Goal: Navigation & Orientation: Find specific page/section

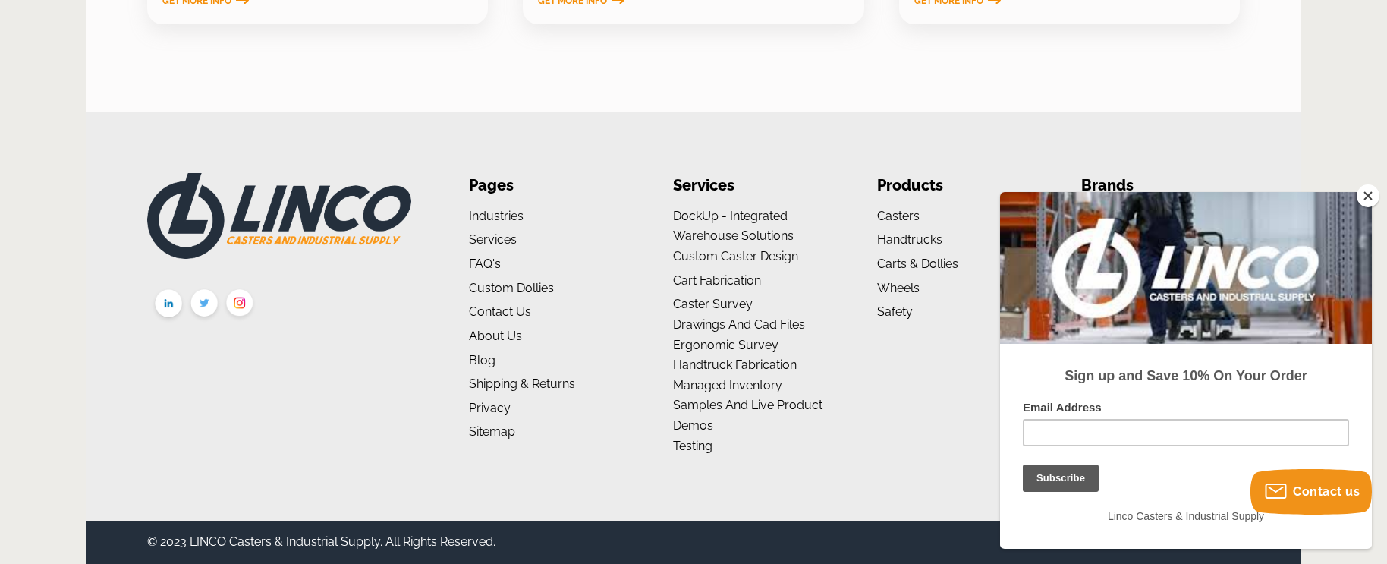
scroll to position [2729, 0]
click at [1372, 198] on button "Close" at bounding box center [1367, 195] width 23 height 23
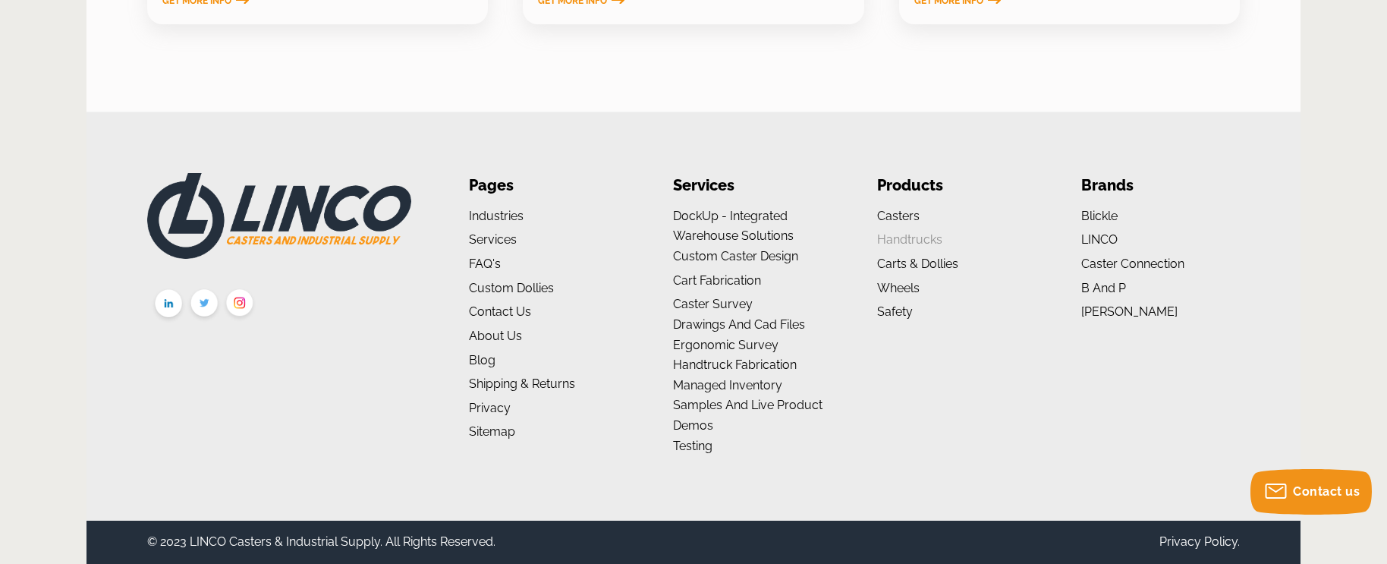
click at [930, 247] on link "Handtrucks" at bounding box center [909, 239] width 65 height 14
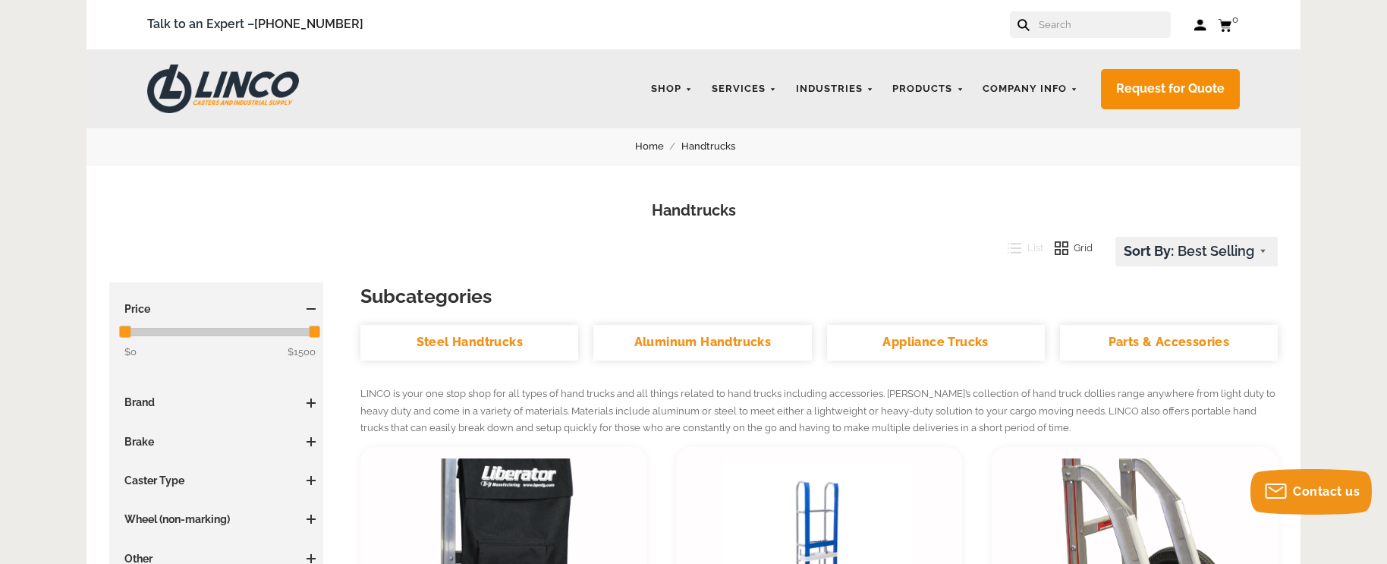
scroll to position [275, 0]
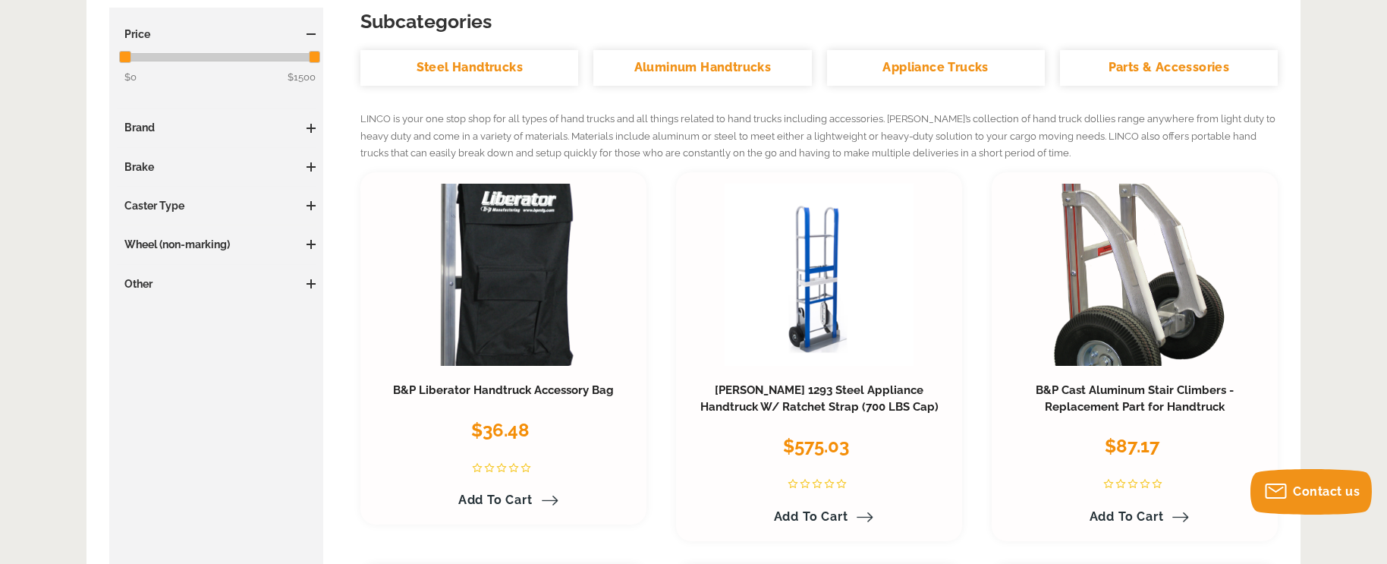
click at [313, 205] on span at bounding box center [310, 206] width 9 height 2
click at [315, 279] on span at bounding box center [310, 280] width 9 height 9
click at [153, 329] on span "(15)" at bounding box center [149, 332] width 16 height 11
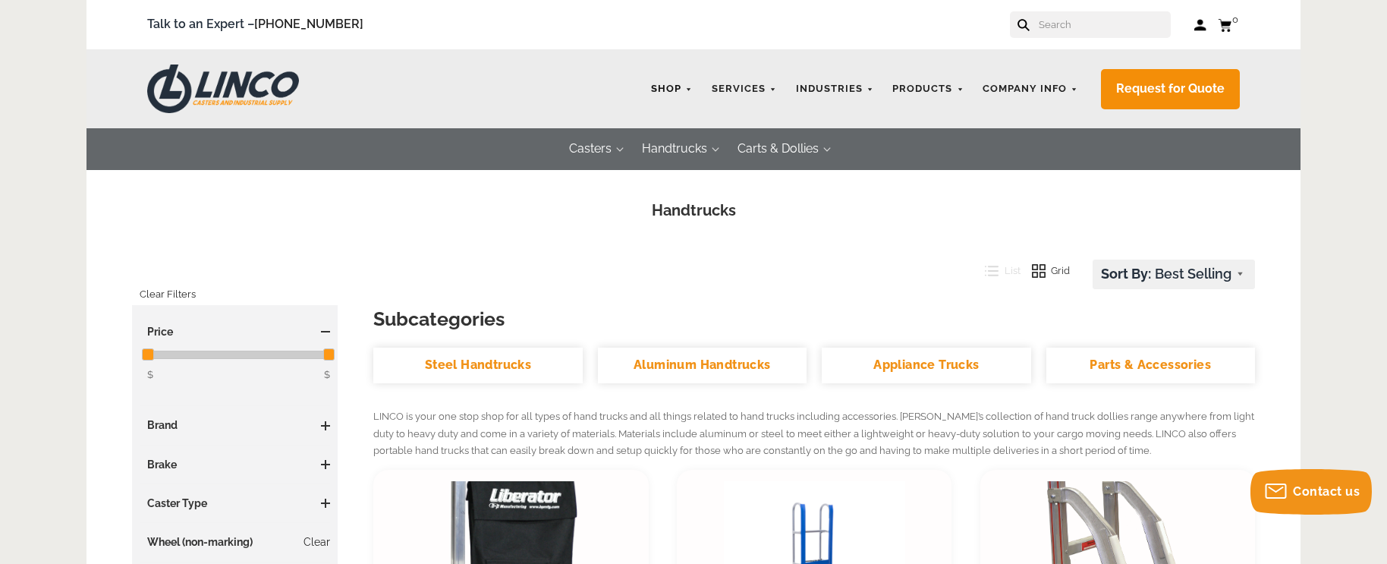
click at [689, 87] on link "Shop" at bounding box center [671, 89] width 57 height 30
click at [697, 85] on link "Shop" at bounding box center [671, 89] width 57 height 30
click at [696, 92] on link "Shop" at bounding box center [671, 89] width 57 height 30
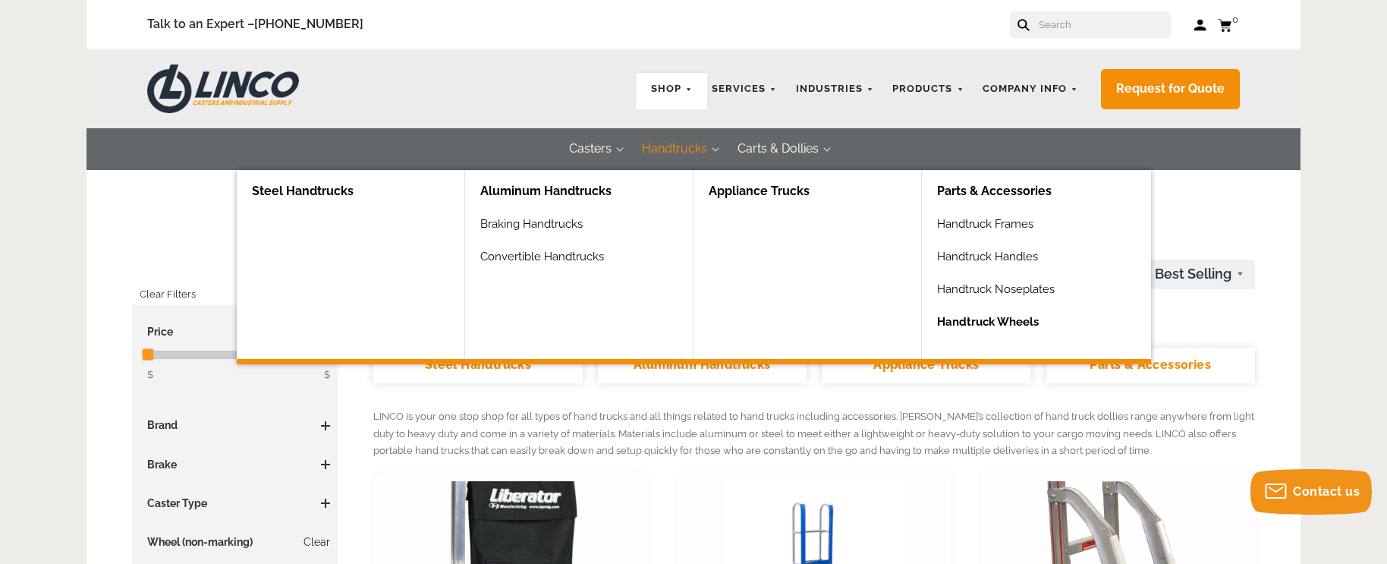
click at [1004, 316] on link "Handtruck Wheels" at bounding box center [1043, 327] width 213 height 33
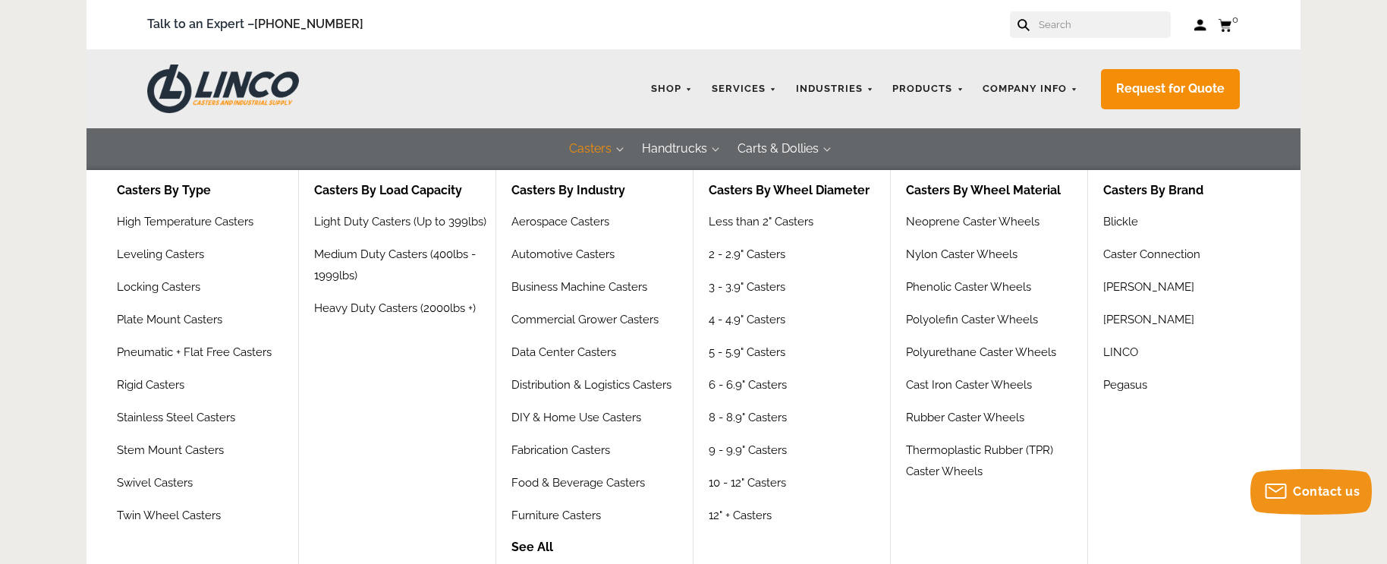
scroll to position [120, 0]
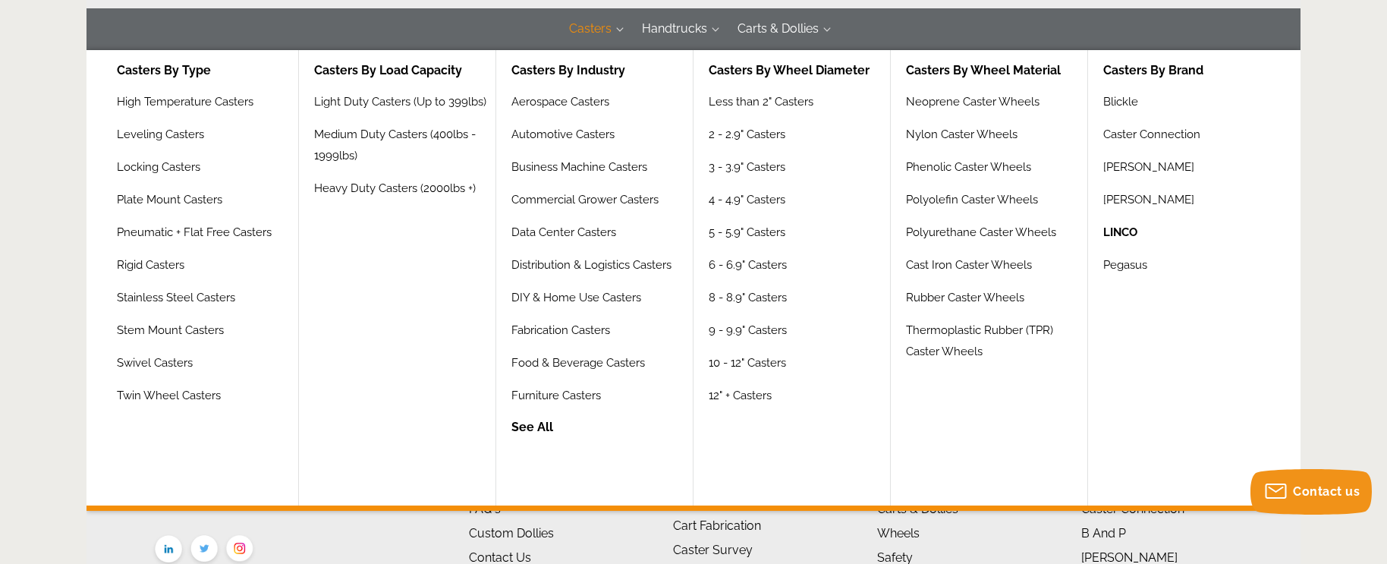
click at [1126, 235] on link "LINCO" at bounding box center [1120, 238] width 34 height 33
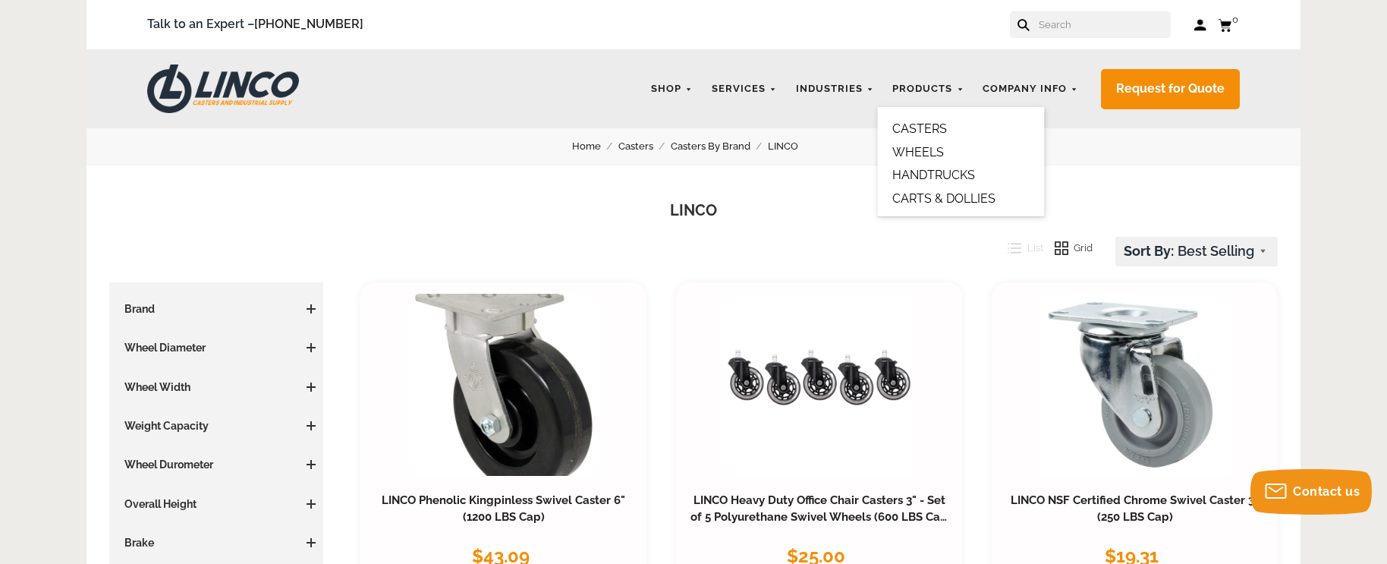
click at [949, 179] on link "HANDTRUCKS" at bounding box center [933, 175] width 83 height 14
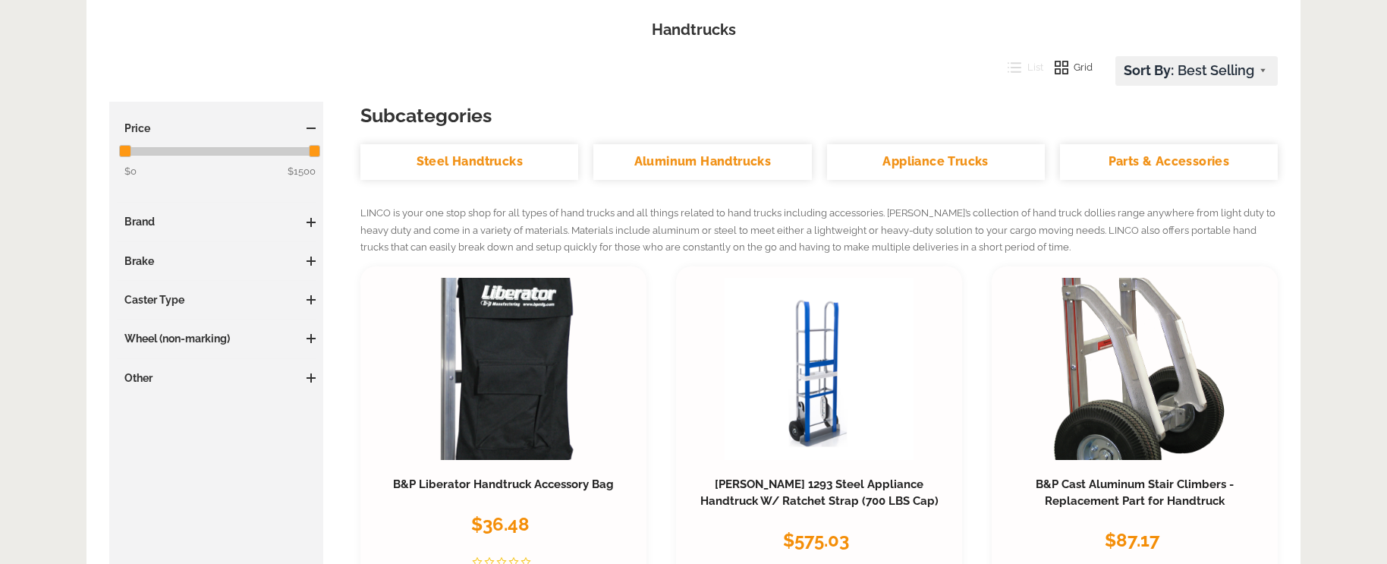
click at [1174, 160] on link "Parts & Accessories" at bounding box center [1169, 162] width 218 height 36
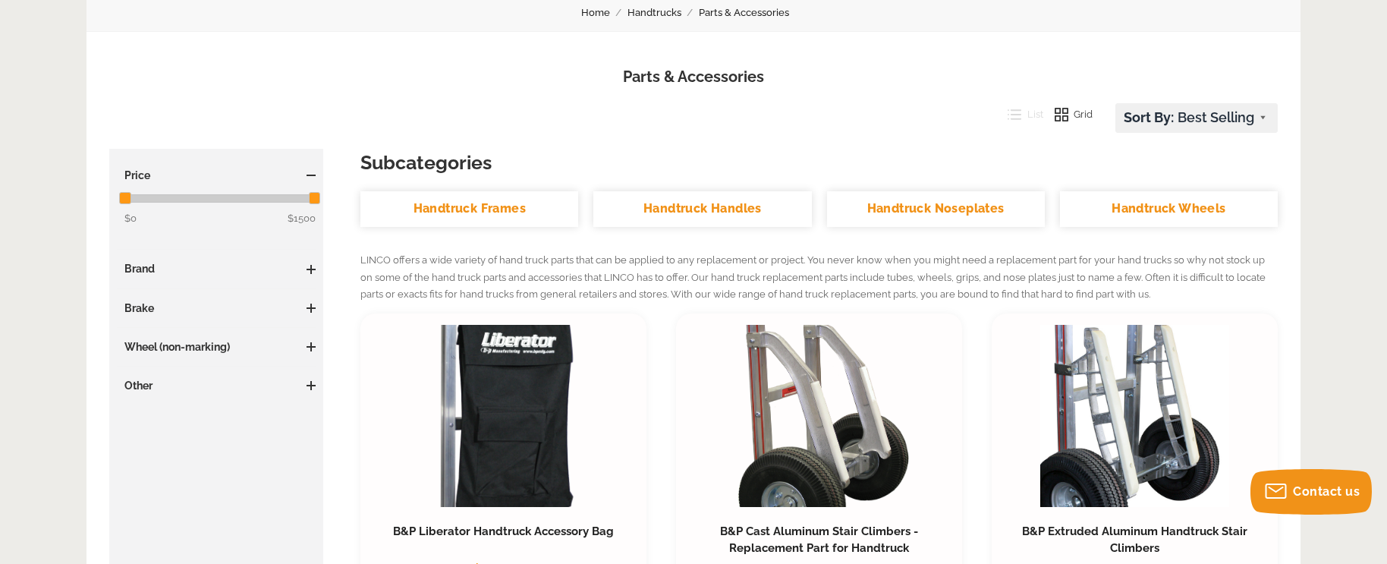
scroll to position [116, 0]
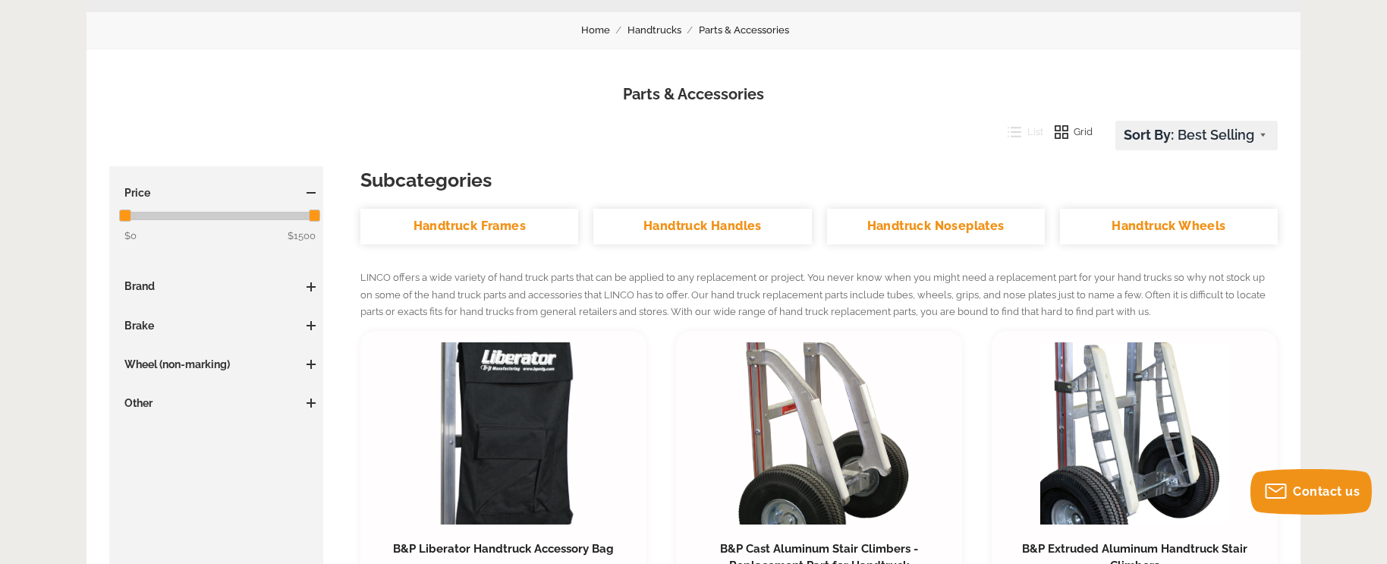
click at [1200, 228] on link "Handtruck Wheels" at bounding box center [1169, 227] width 218 height 36
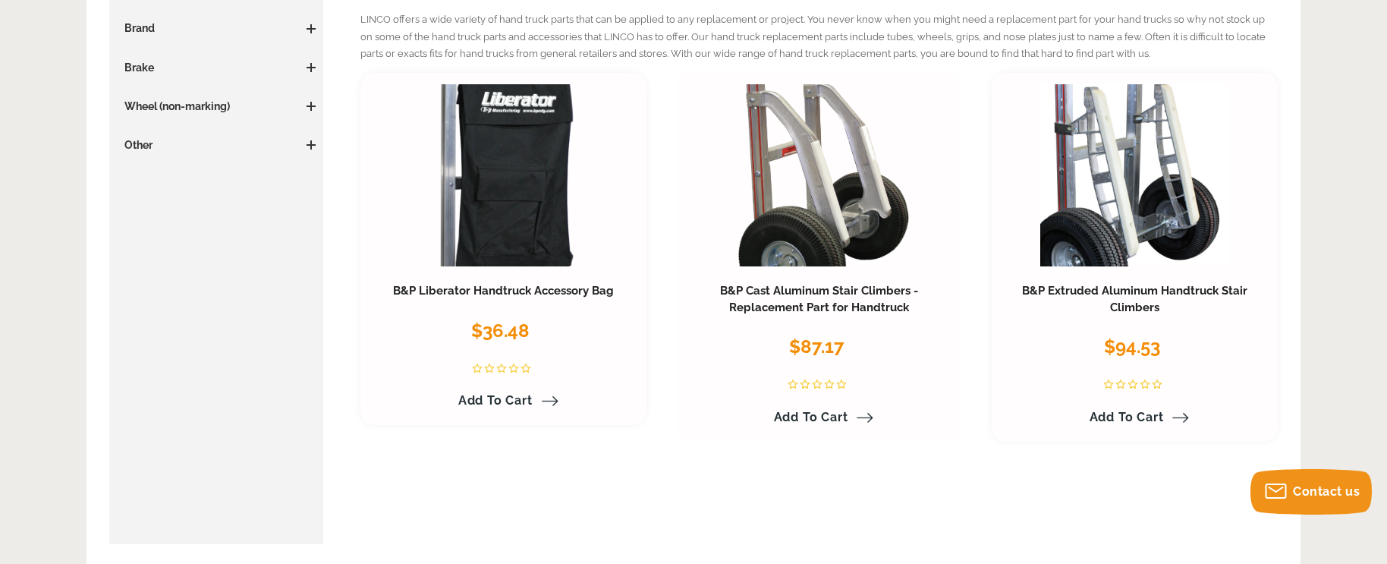
scroll to position [225, 0]
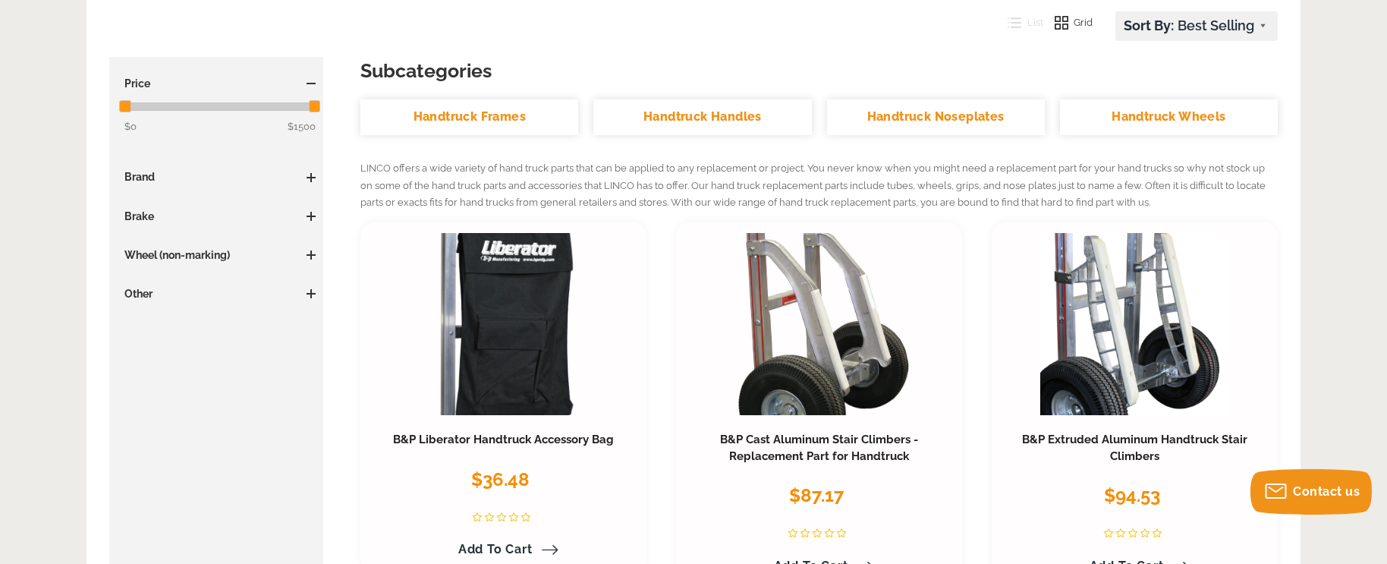
click at [905, 118] on link "Handtruck Noseplates" at bounding box center [936, 117] width 218 height 36
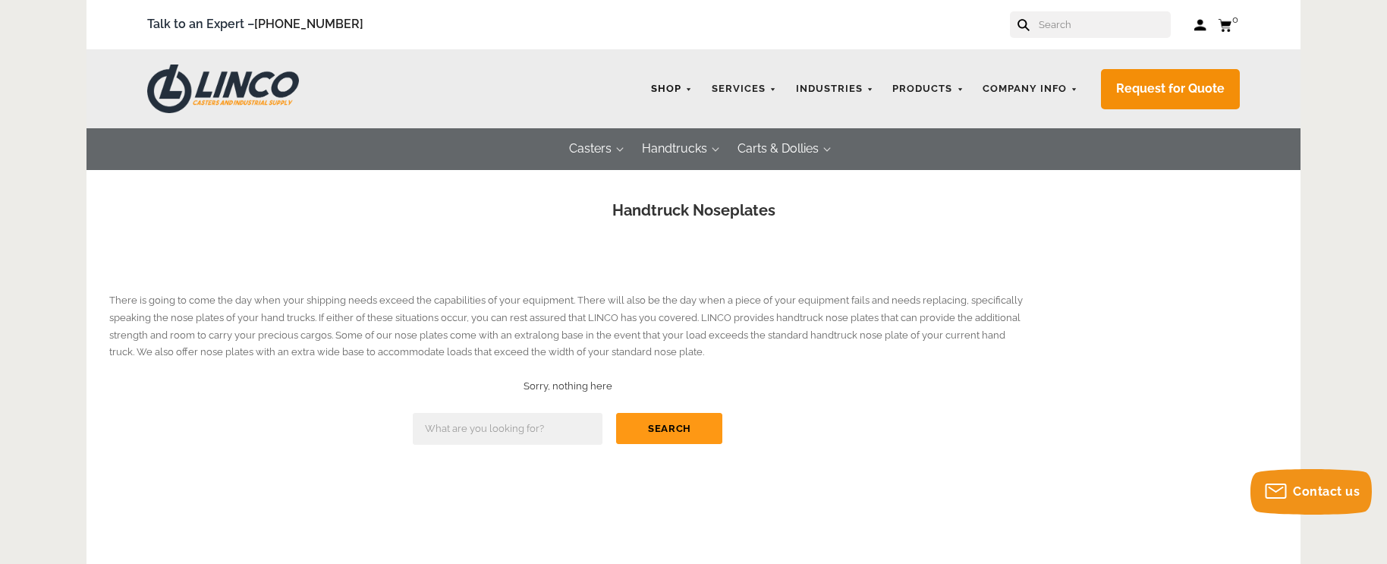
click at [680, 95] on link "Shop" at bounding box center [671, 89] width 57 height 30
click at [680, 91] on link "Shop" at bounding box center [671, 89] width 57 height 30
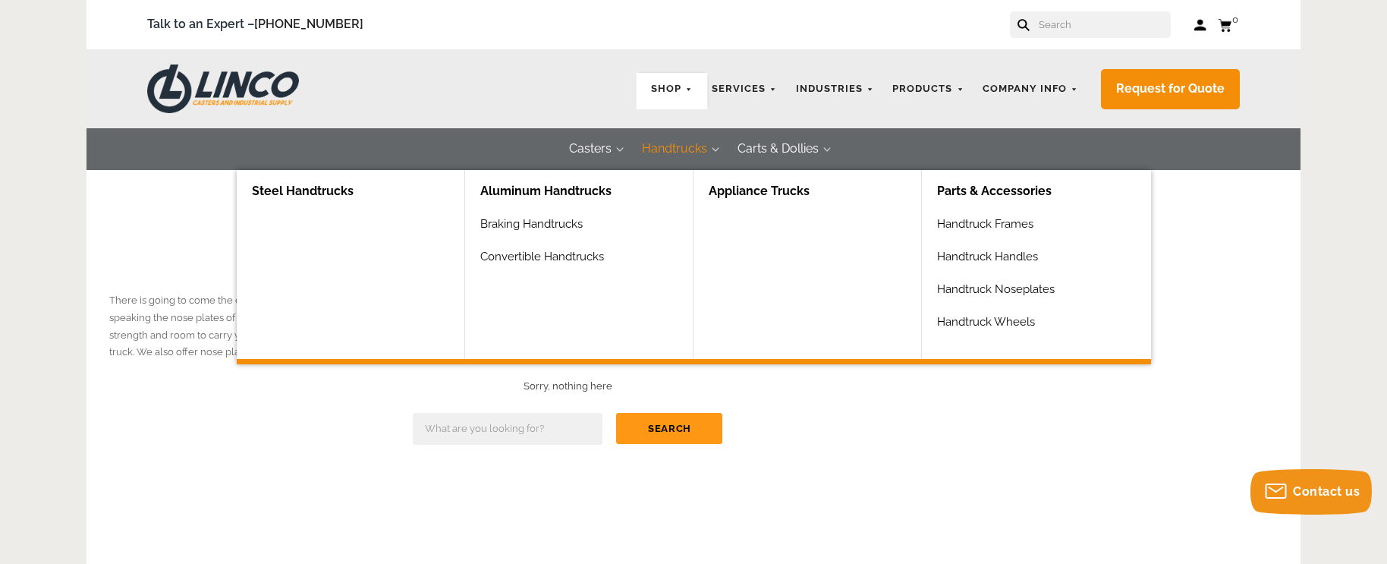
click at [685, 149] on button "Handtrucks" at bounding box center [675, 149] width 96 height 42
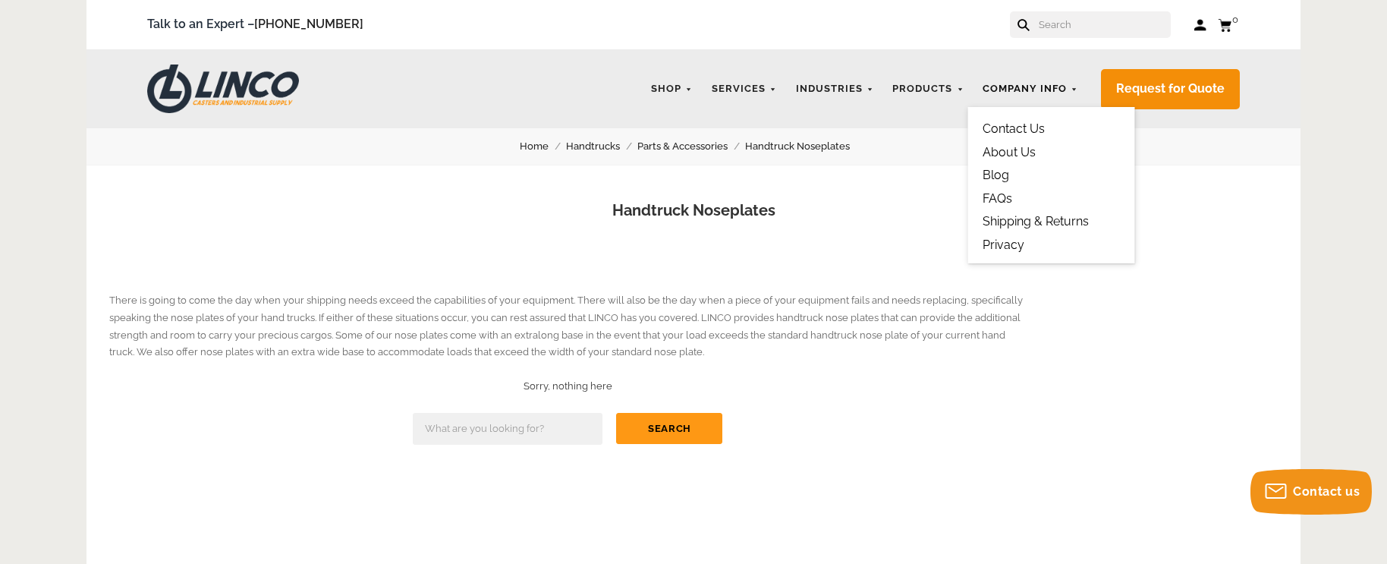
click at [1006, 93] on link "Company Info" at bounding box center [1030, 89] width 111 height 30
click at [218, 94] on img at bounding box center [223, 88] width 152 height 49
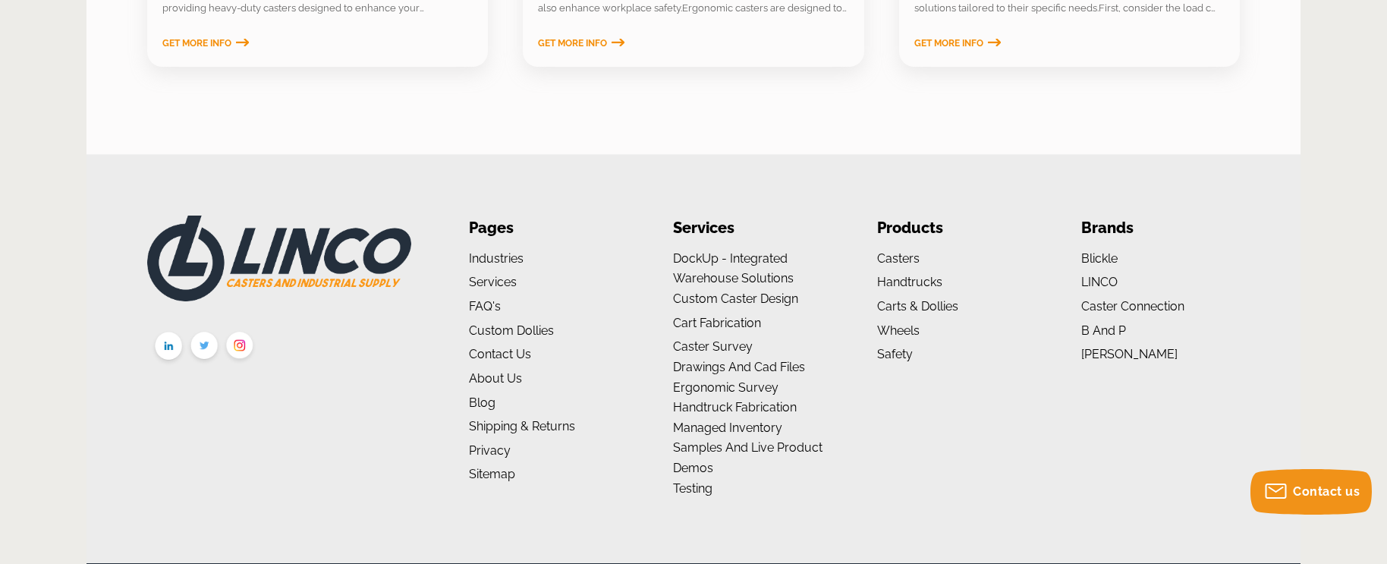
scroll to position [2771, 0]
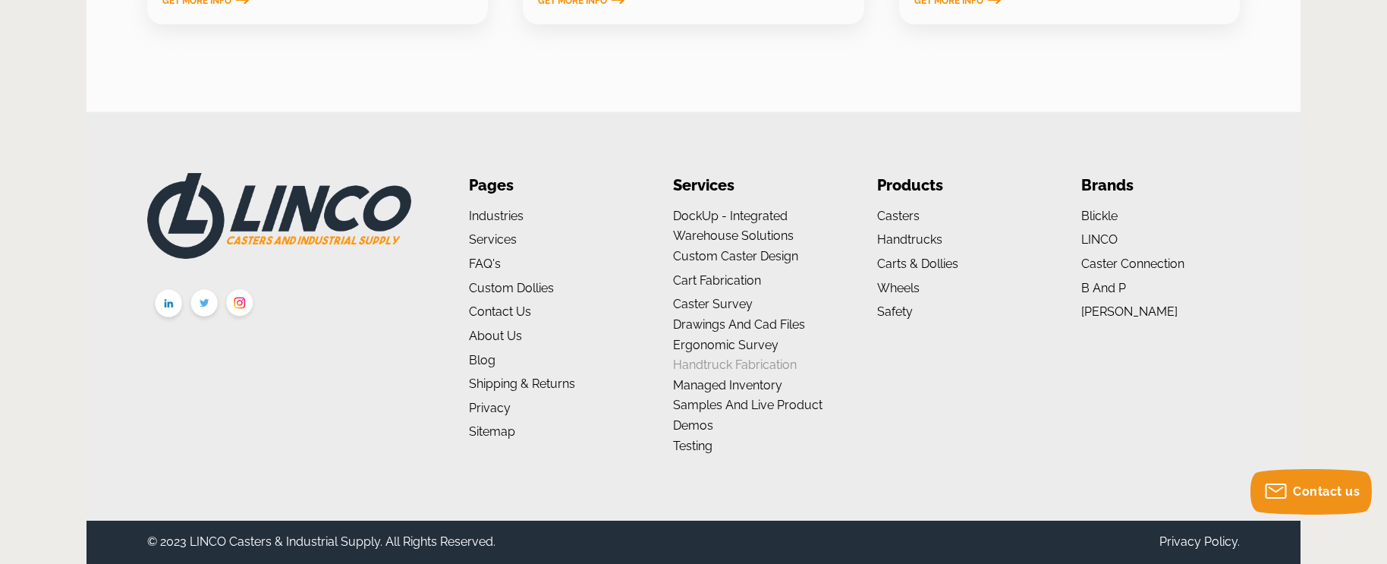
click at [743, 366] on link "Handtruck Fabrication" at bounding box center [735, 364] width 124 height 14
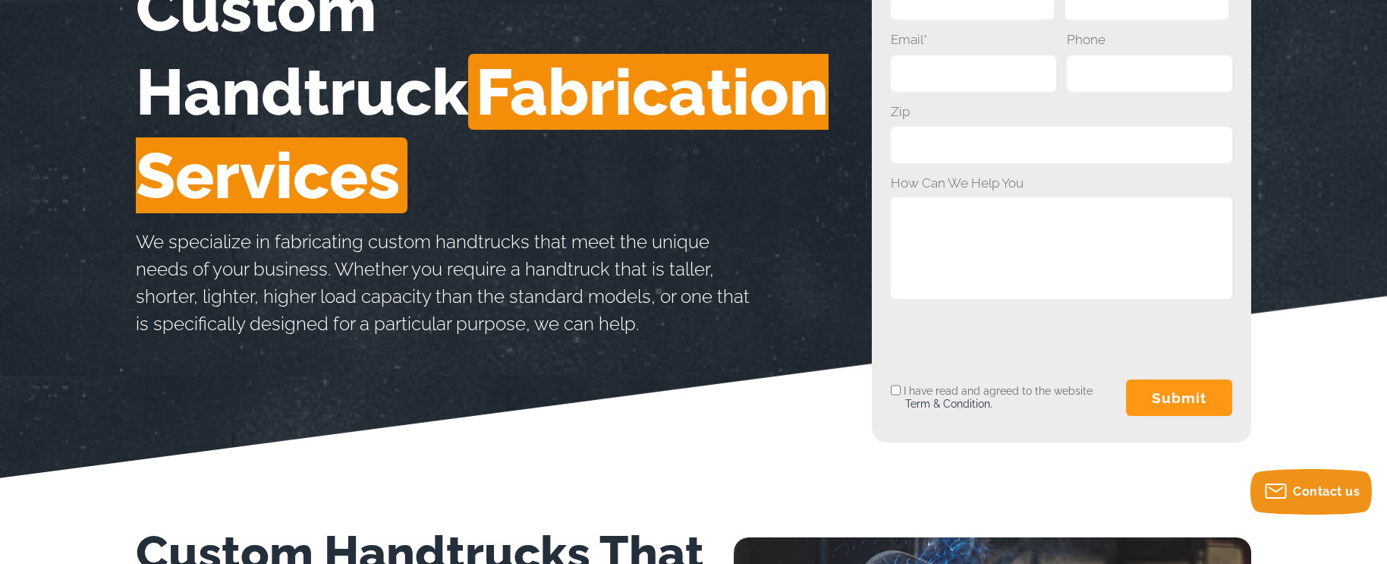
click at [1082, 423] on form "Name* Phone Email* Zip Company How Can We Help You By checking this box you agr…" at bounding box center [1061, 191] width 341 height 466
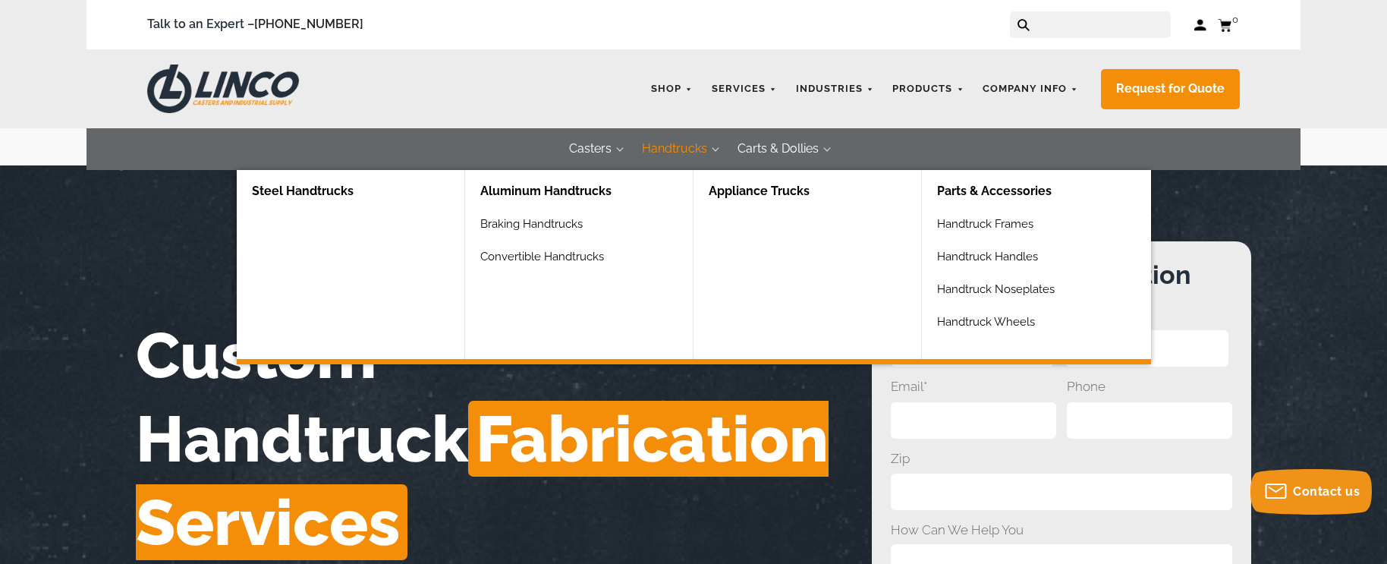
click at [599, 188] on link "Aluminum Handtrucks" at bounding box center [586, 191] width 212 height 43
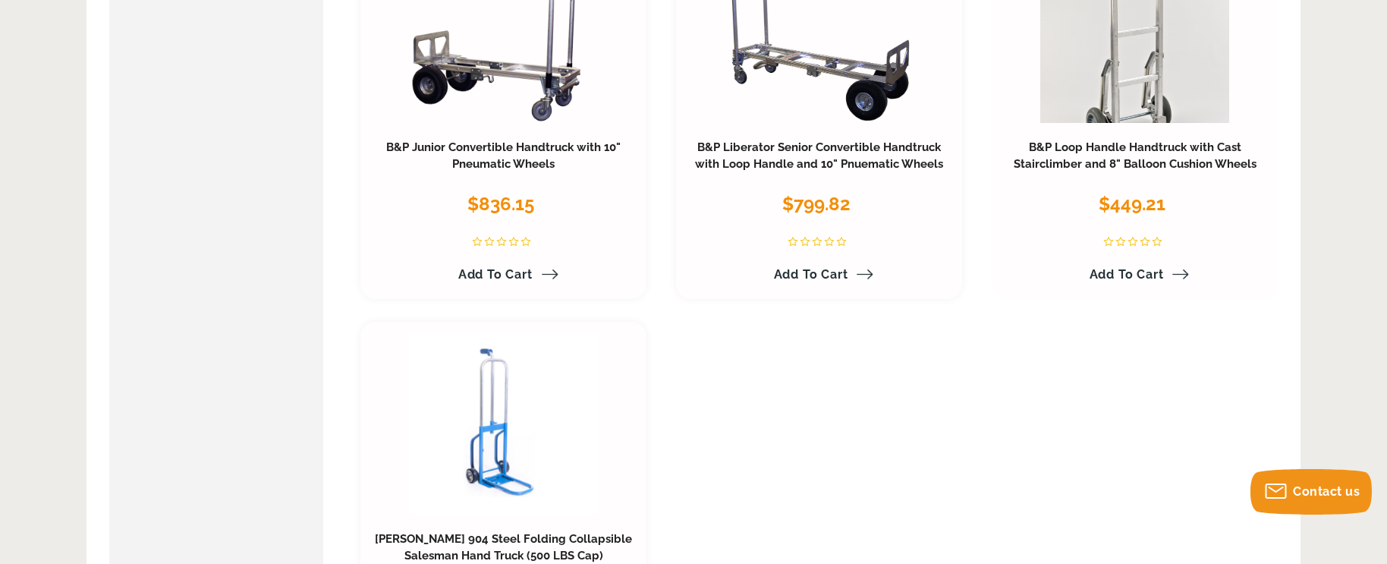
scroll to position [1739, 0]
